Goal: Task Accomplishment & Management: Use online tool/utility

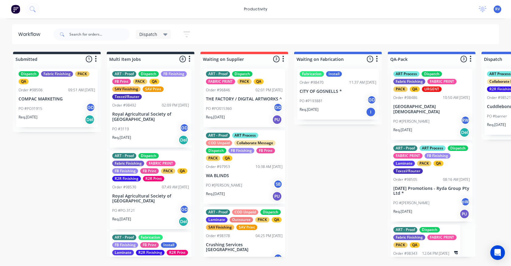
scroll to position [0, 330]
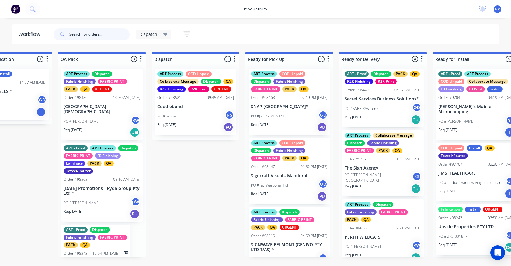
click at [92, 39] on input "text" at bounding box center [99, 34] width 60 height 12
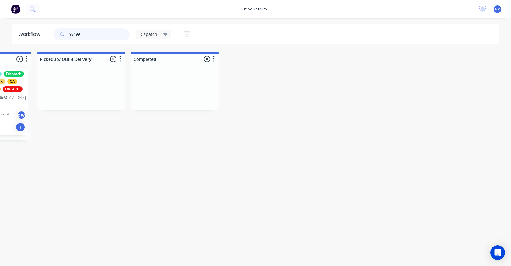
scroll to position [0, 820]
type input "98499"
click at [142, 35] on span "Dispatch" at bounding box center [148, 34] width 18 height 6
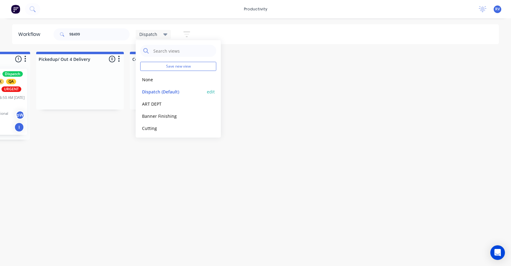
click at [159, 90] on button "Dispatch (Default)" at bounding box center [172, 91] width 65 height 7
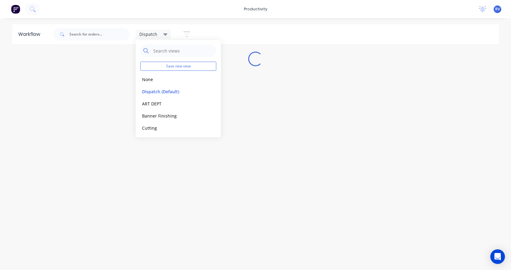
drag, startPoint x: 118, startPoint y: 215, endPoint x: 105, endPoint y: 202, distance: 18.7
click at [119, 215] on div "Workflow Dispatch Save new view None edit Dispatch (Default) edit ART DEPT edit…" at bounding box center [255, 141] width 511 height 234
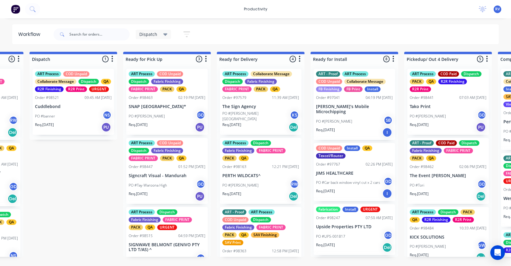
scroll to position [0, 450]
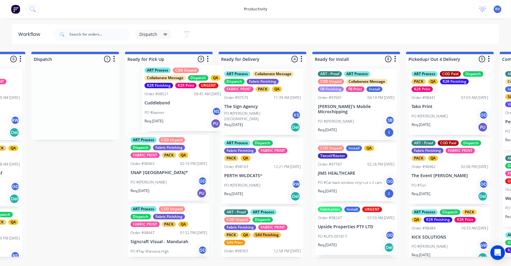
drag, startPoint x: 53, startPoint y: 98, endPoint x: 158, endPoint y: 90, distance: 105.5
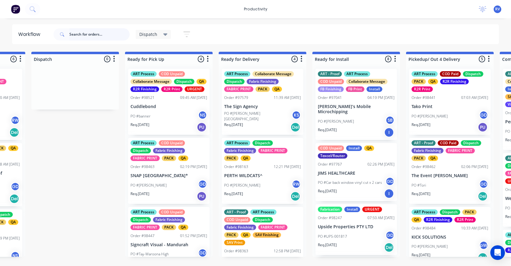
click at [88, 35] on input "text" at bounding box center [99, 34] width 60 height 12
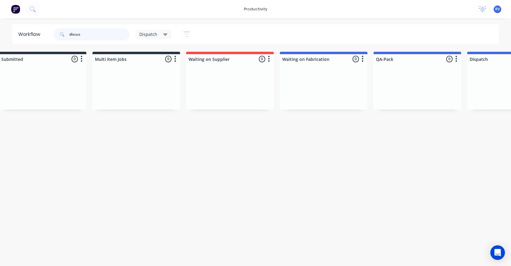
scroll to position [0, 0]
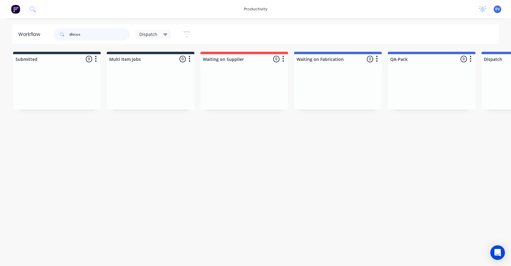
type input "discus"
click at [185, 33] on icon "button" at bounding box center [186, 34] width 7 height 8
click at [164, 36] on icon at bounding box center [165, 34] width 4 height 7
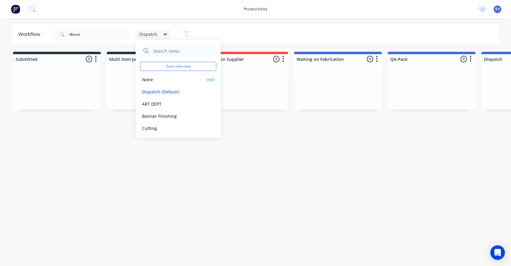
click at [150, 81] on button "None" at bounding box center [172, 79] width 65 height 7
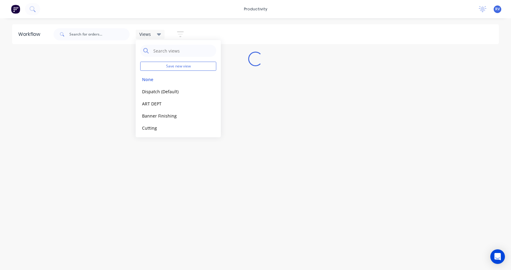
click at [95, 69] on div "Workflow Views Save new view None edit Dispatch (Default) edit ART DEPT edit Ba…" at bounding box center [255, 141] width 511 height 234
click at [93, 37] on input "text" at bounding box center [99, 34] width 60 height 12
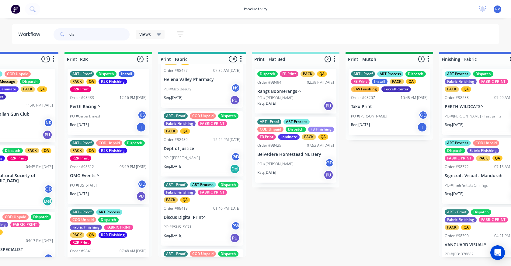
scroll to position [487, 0]
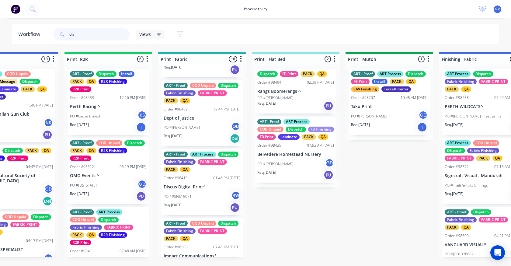
type input "dis"
click at [200, 202] on div "PO #PSNS15071 RW" at bounding box center [202, 197] width 77 height 12
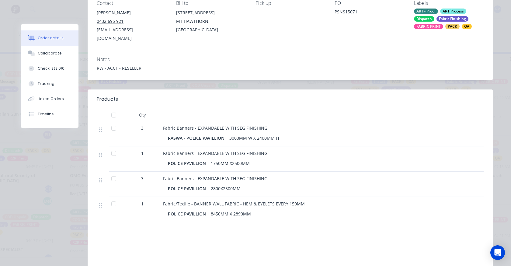
scroll to position [0, 0]
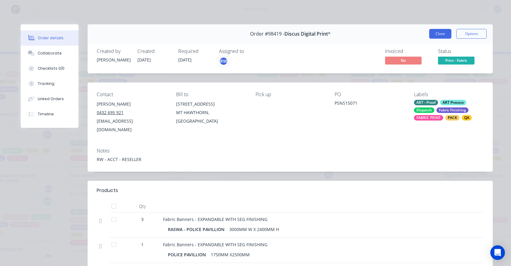
click at [429, 34] on button "Close" at bounding box center [440, 34] width 22 height 10
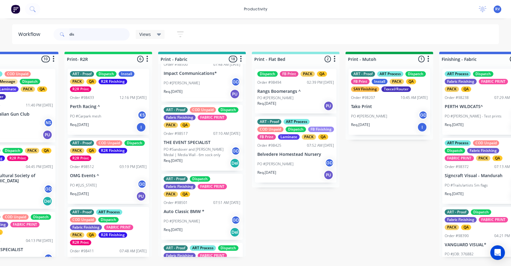
scroll to position [730, 0]
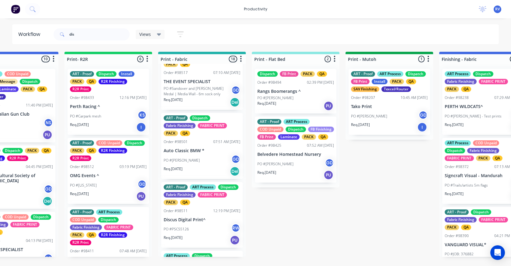
click at [205, 232] on div "PO #PSCS5126 RW" at bounding box center [202, 229] width 77 height 12
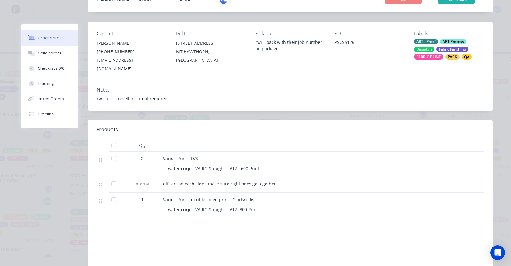
scroll to position [0, 0]
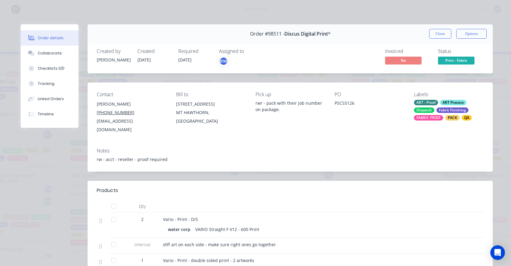
drag, startPoint x: 430, startPoint y: 34, endPoint x: 321, endPoint y: 99, distance: 126.7
click at [430, 34] on button "Close" at bounding box center [440, 34] width 22 height 10
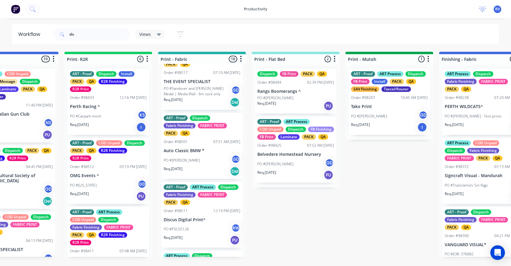
click at [140, 35] on span "Views" at bounding box center [145, 34] width 12 height 6
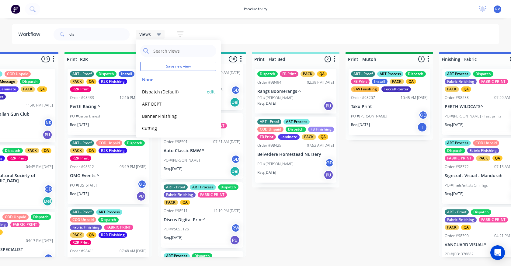
click at [153, 88] on div "Dispatch (Default) edit" at bounding box center [178, 91] width 76 height 12
drag, startPoint x: 157, startPoint y: 91, endPoint x: 178, endPoint y: 154, distance: 66.9
click at [158, 91] on button "Dispatch (Default)" at bounding box center [172, 91] width 65 height 7
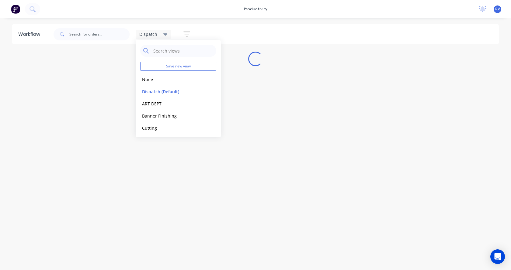
click at [145, 232] on div "Workflow Dispatch Save new view None edit Dispatch (Default) edit ART DEPT edit…" at bounding box center [255, 141] width 511 height 234
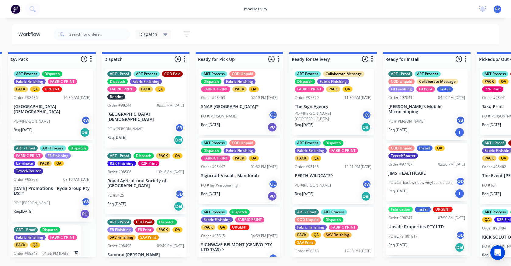
scroll to position [0, 389]
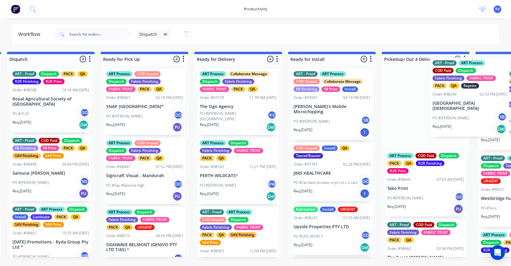
drag, startPoint x: 115, startPoint y: 130, endPoint x: 426, endPoint y: 113, distance: 311.9
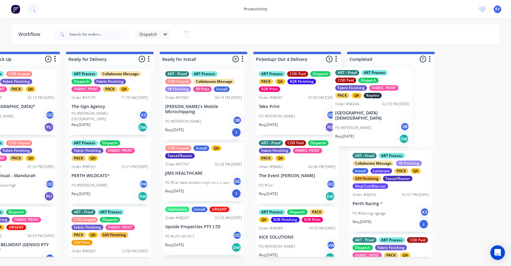
scroll to position [0, 605]
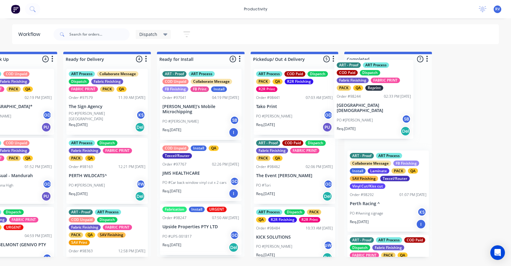
drag, startPoint x: 30, startPoint y: 108, endPoint x: 361, endPoint y: 99, distance: 331.0
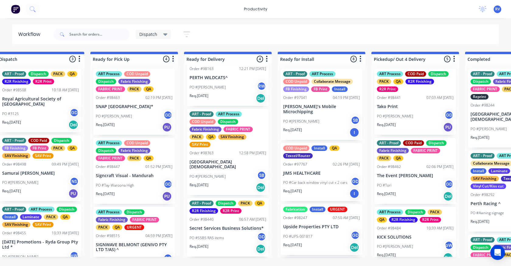
scroll to position [0, 0]
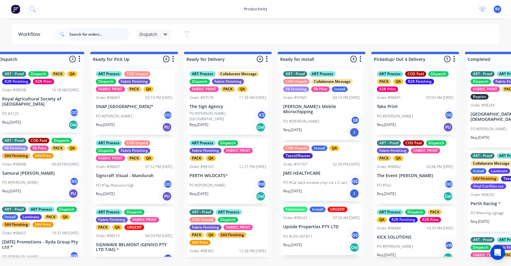
click at [96, 34] on input "text" at bounding box center [99, 34] width 60 height 12
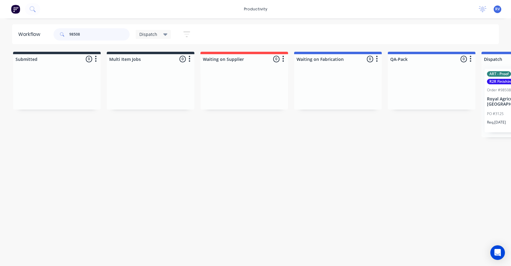
type input "98508"
click at [502, 82] on div "R2R Finishing" at bounding box center [501, 81] width 29 height 5
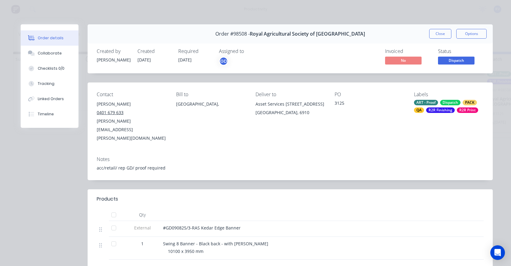
click at [440, 35] on button "Close" at bounding box center [440, 34] width 22 height 10
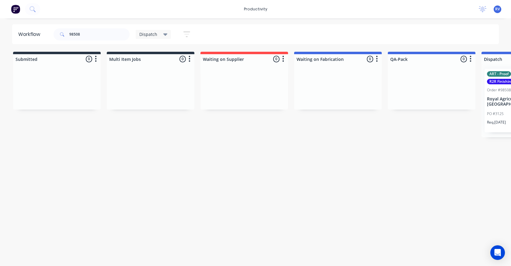
click at [148, 37] on div "Dispatch" at bounding box center [154, 34] width 36 height 9
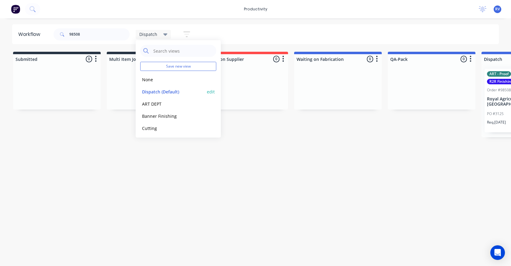
click at [156, 91] on button "Dispatch (Default)" at bounding box center [172, 91] width 65 height 7
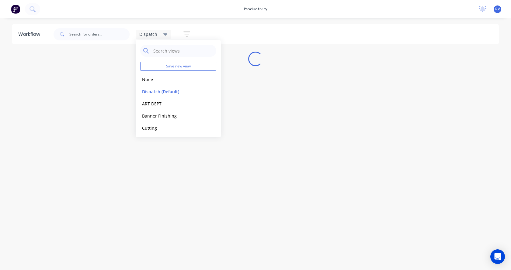
click at [100, 145] on div "Workflow Dispatch Save new view None edit Dispatch (Default) edit ART DEPT edit…" at bounding box center [255, 141] width 511 height 234
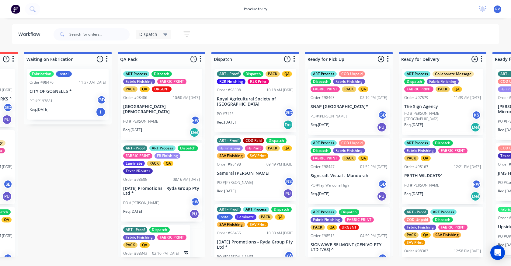
scroll to position [0, 296]
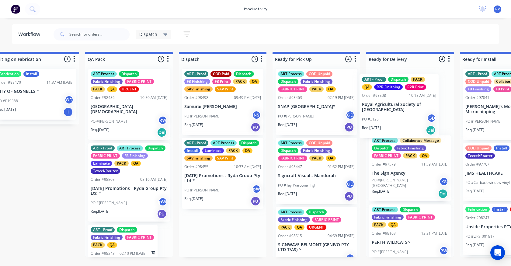
drag, startPoint x: 223, startPoint y: 106, endPoint x: 393, endPoint y: 106, distance: 169.4
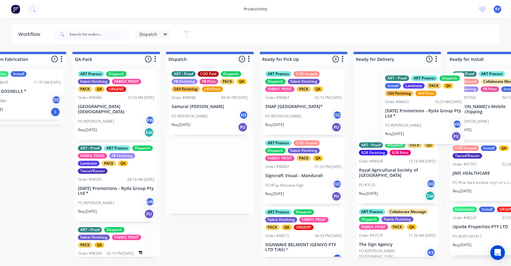
scroll to position [0, 322]
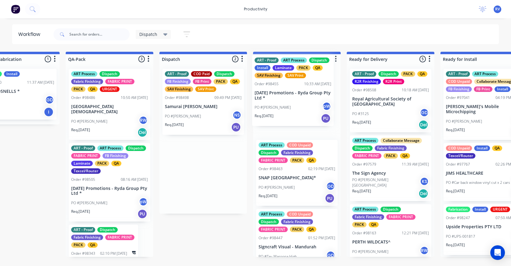
drag, startPoint x: 206, startPoint y: 192, endPoint x: 285, endPoint y: 108, distance: 115.5
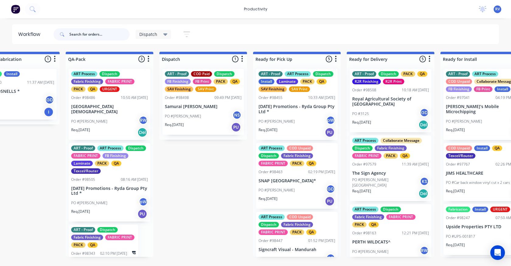
drag, startPoint x: 92, startPoint y: 35, endPoint x: 92, endPoint y: 30, distance: 4.9
click at [92, 35] on input "text" at bounding box center [99, 34] width 60 height 12
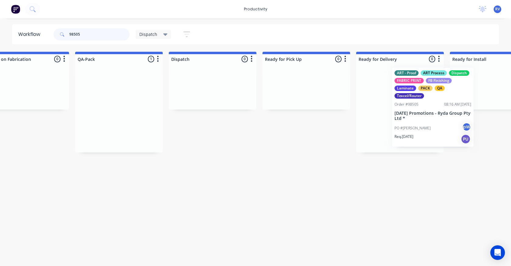
scroll to position [0, 313]
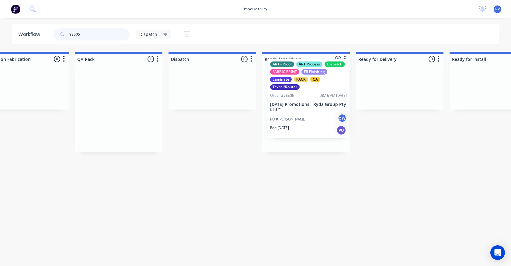
drag, startPoint x: 452, startPoint y: 91, endPoint x: 309, endPoint y: 81, distance: 143.0
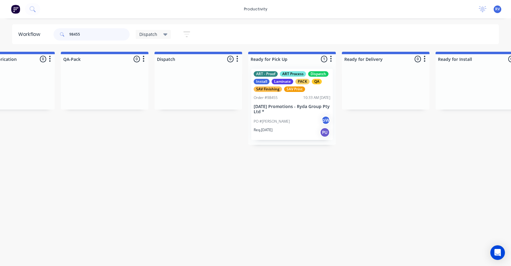
scroll to position [0, 325]
type input "98455"
click at [144, 34] on span "Dispatch" at bounding box center [148, 34] width 18 height 6
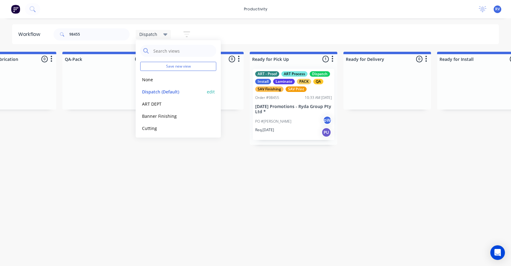
drag, startPoint x: 156, startPoint y: 88, endPoint x: 152, endPoint y: 91, distance: 4.6
click at [157, 88] on button "Dispatch (Default)" at bounding box center [172, 91] width 65 height 7
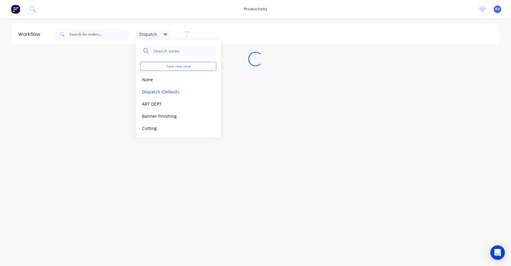
scroll to position [0, 0]
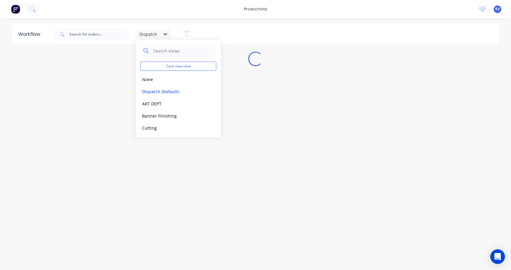
click at [102, 157] on div "Workflow Dispatch Save new view None edit Dispatch (Default) edit ART DEPT edit…" at bounding box center [255, 141] width 511 height 234
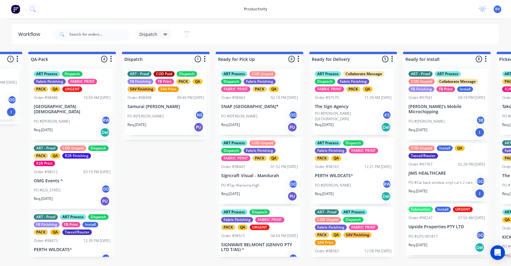
scroll to position [0, 362]
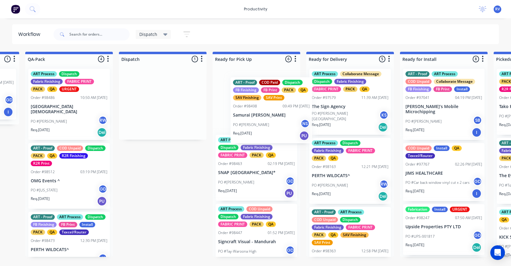
drag, startPoint x: 146, startPoint y: 78, endPoint x: 255, endPoint y: 75, distance: 108.9
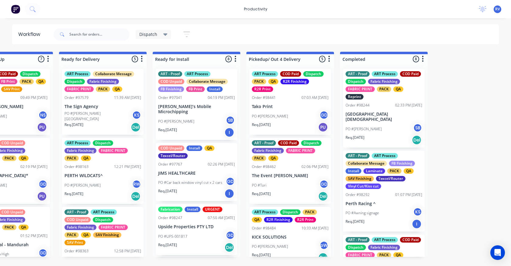
scroll to position [0, 688]
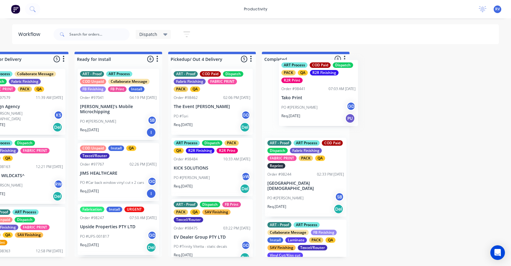
drag, startPoint x: 179, startPoint y: 112, endPoint x: 289, endPoint y: 102, distance: 109.6
click at [289, 102] on div "Submitted 2 Sort By Created date Required date Order number Customer name Most …" at bounding box center [476, 154] width 2337 height 205
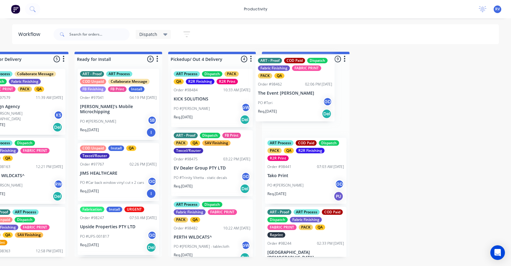
drag, startPoint x: 223, startPoint y: 108, endPoint x: 263, endPoint y: 104, distance: 40.7
click at [271, 102] on div "Submitted 2 Sort By Created date Required date Order number Customer name Most …" at bounding box center [476, 154] width 2337 height 205
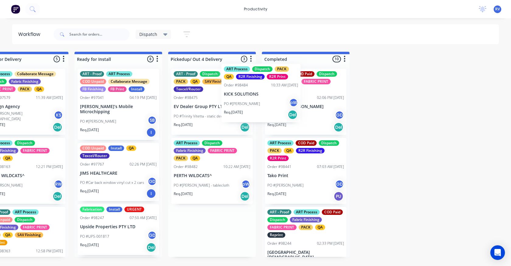
drag, startPoint x: 207, startPoint y: 106, endPoint x: 274, endPoint y: 103, distance: 67.3
click at [274, 103] on div "Submitted 2 Sort By Created date Required date Order number Customer name Most …" at bounding box center [476, 154] width 2337 height 205
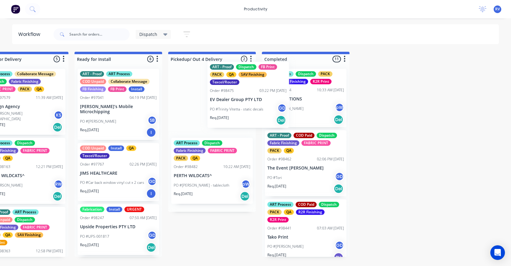
drag, startPoint x: 215, startPoint y: 111, endPoint x: 291, endPoint y: 101, distance: 76.7
click at [290, 101] on div "Submitted 2 Sort By Created date Required date Order number Customer name Most …" at bounding box center [476, 154] width 2337 height 205
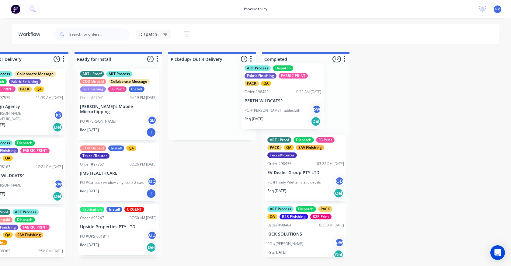
drag, startPoint x: 198, startPoint y: 104, endPoint x: 272, endPoint y: 96, distance: 74.6
click at [272, 96] on div "Submitted 2 Sort By Created date Required date Order number Customer name Most …" at bounding box center [476, 154] width 2337 height 205
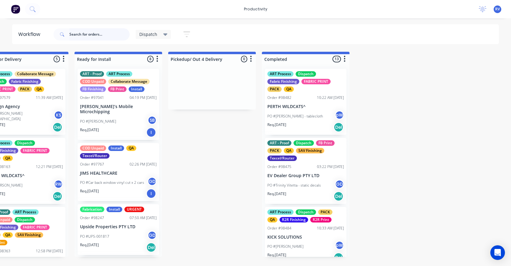
click at [88, 37] on input "text" at bounding box center [99, 34] width 60 height 12
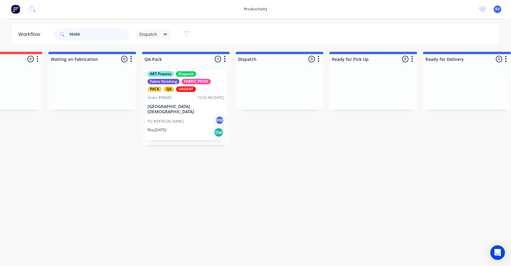
scroll to position [0, 277]
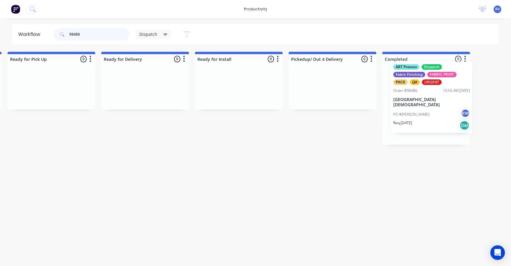
drag, startPoint x: 137, startPoint y: 102, endPoint x: 395, endPoint y: 90, distance: 257.8
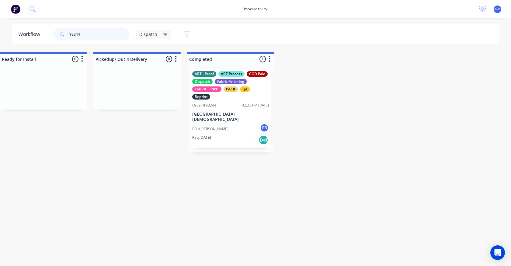
scroll to position [0, 793]
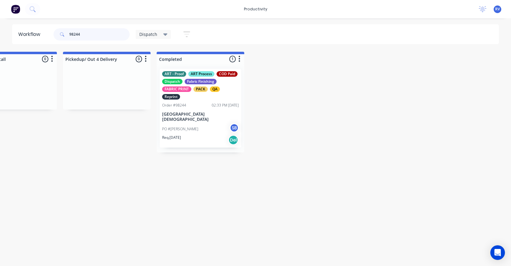
type input "98244"
click at [143, 35] on span "Dispatch" at bounding box center [148, 34] width 18 height 6
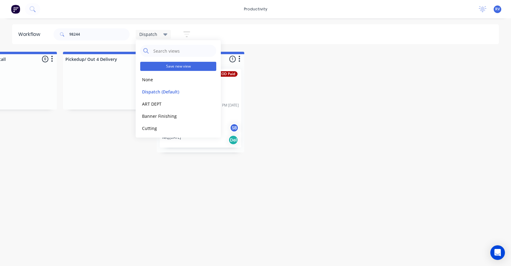
drag, startPoint x: 152, startPoint y: 94, endPoint x: 165, endPoint y: 67, distance: 29.4
click at [153, 93] on button "Dispatch (Default)" at bounding box center [172, 91] width 65 height 7
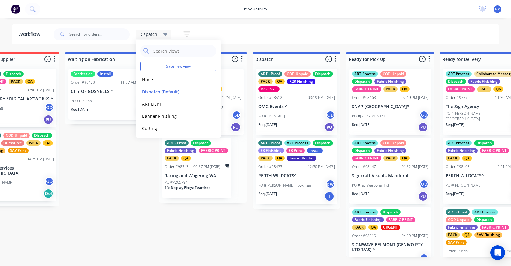
scroll to position [0, 230]
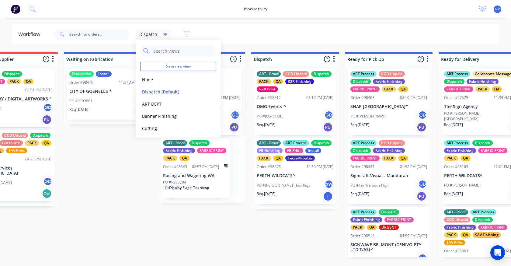
drag, startPoint x: 108, startPoint y: 255, endPoint x: 109, endPoint y: 241, distance: 13.7
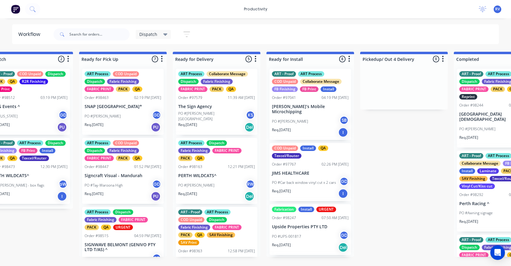
scroll to position [0, 500]
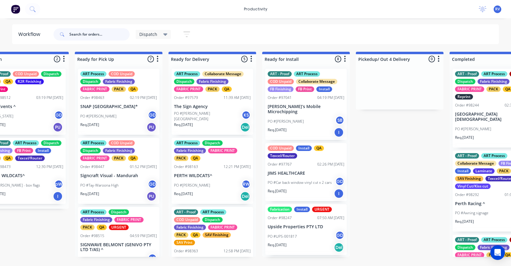
click at [80, 32] on input "text" at bounding box center [99, 34] width 60 height 12
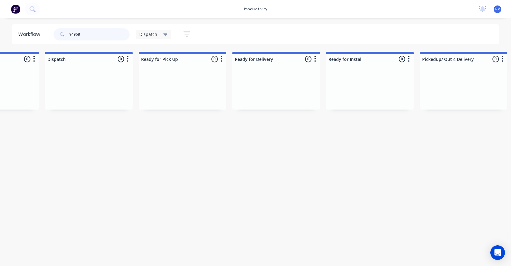
scroll to position [0, 439]
type input "94968"
click at [148, 34] on span "Dispatch" at bounding box center [148, 34] width 18 height 6
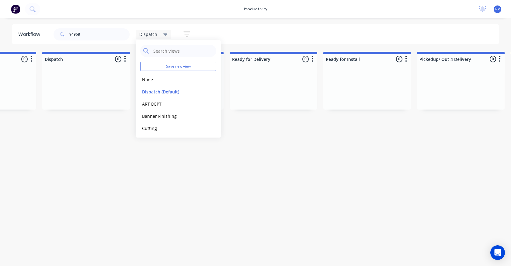
drag, startPoint x: 153, startPoint y: 78, endPoint x: 136, endPoint y: 67, distance: 20.3
click at [152, 77] on button "None" at bounding box center [172, 79] width 65 height 7
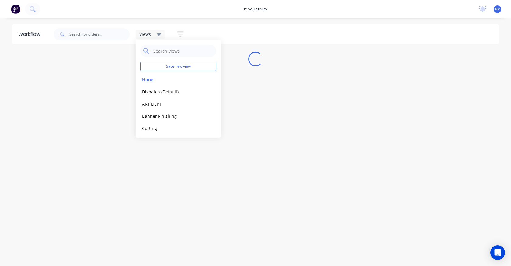
scroll to position [0, 0]
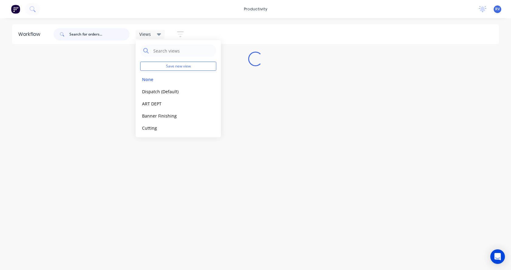
click at [105, 39] on input "text" at bounding box center [99, 34] width 60 height 12
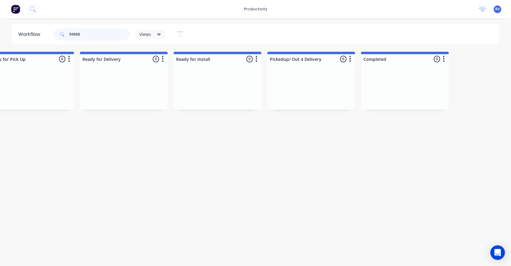
scroll to position [0, 1822]
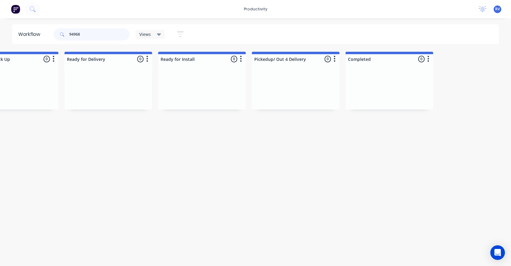
type input "94968"
click at [143, 33] on span "Views" at bounding box center [145, 34] width 12 height 6
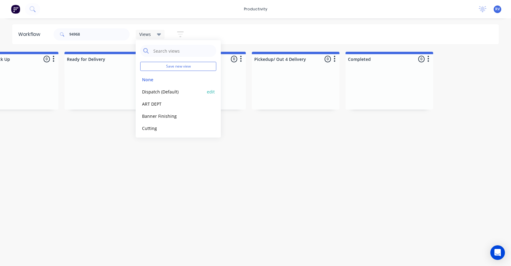
click at [145, 91] on button "Dispatch (Default)" at bounding box center [172, 91] width 65 height 7
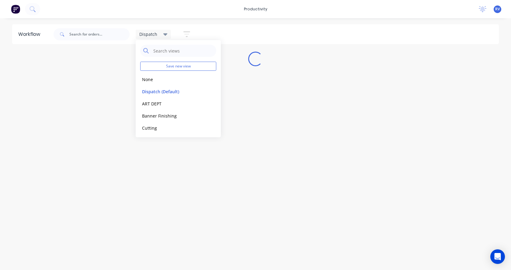
click at [128, 123] on div "Workflow Dispatch Save new view None edit Dispatch (Default) edit ART DEPT edit…" at bounding box center [255, 141] width 511 height 234
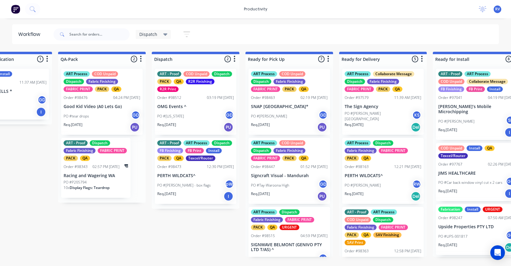
scroll to position [0, 340]
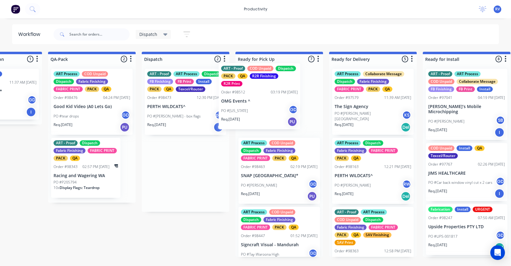
drag, startPoint x: 215, startPoint y: 100, endPoint x: 265, endPoint y: 85, distance: 52.4
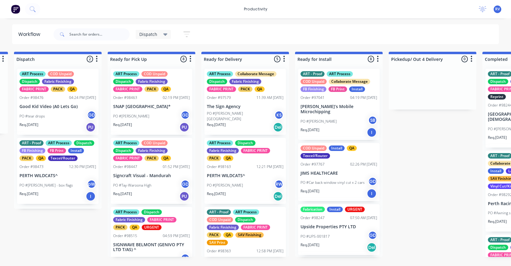
scroll to position [0, 466]
